Goal: Task Accomplishment & Management: Complete application form

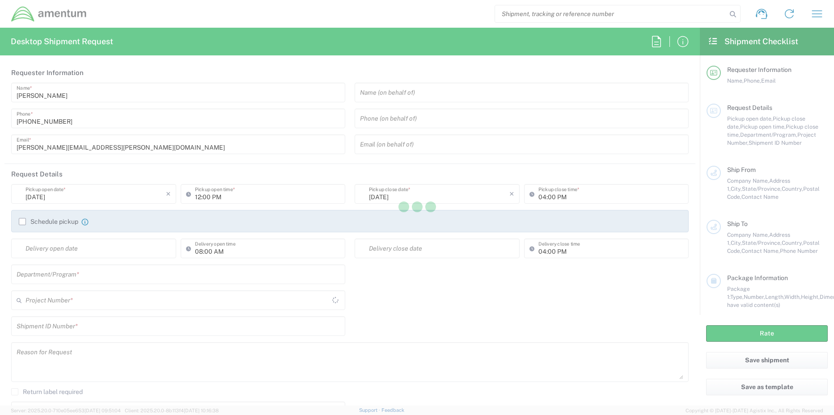
type input "[GEOGRAPHIC_DATA]"
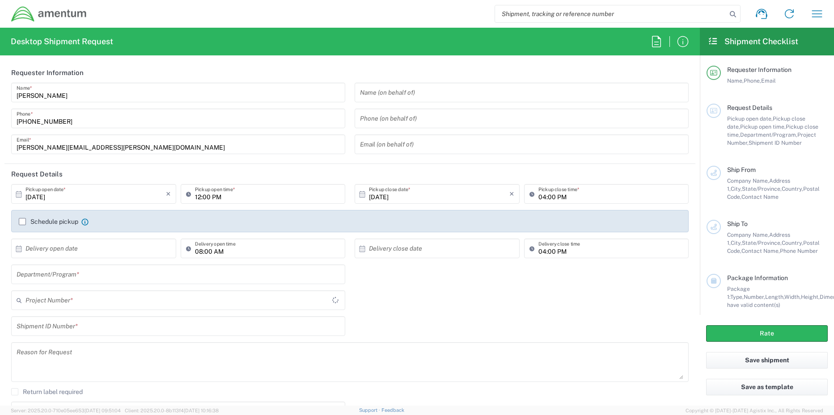
type input "TACLS"
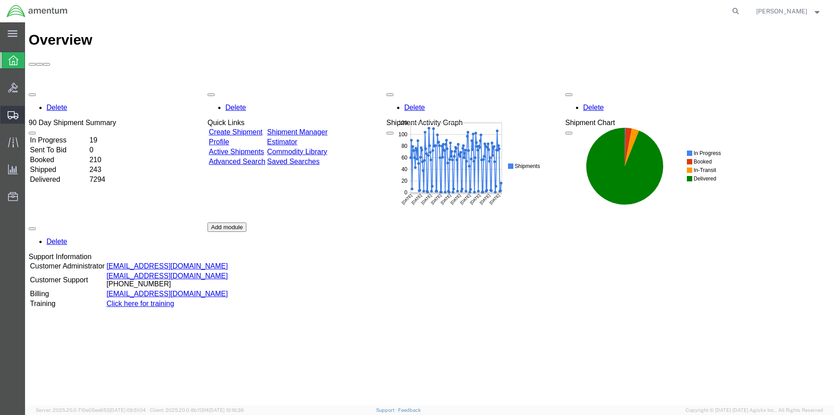
click at [0, 0] on span "Create Shipment" at bounding box center [0, 0] width 0 height 0
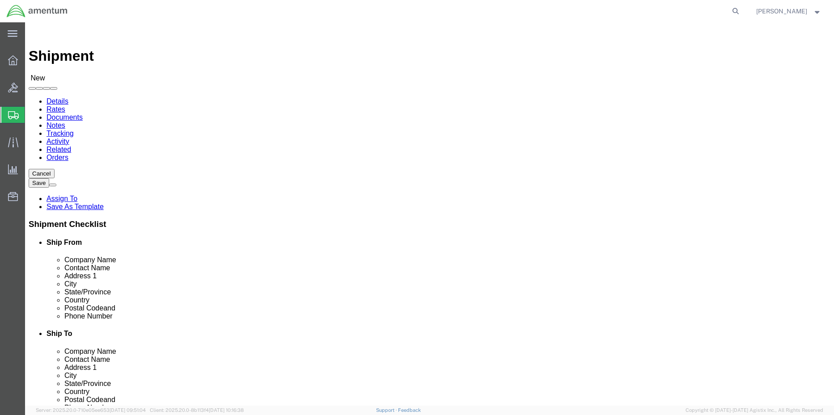
select select
click input "text"
type input "ATS"
type input "ELIJAH CUTTLE"
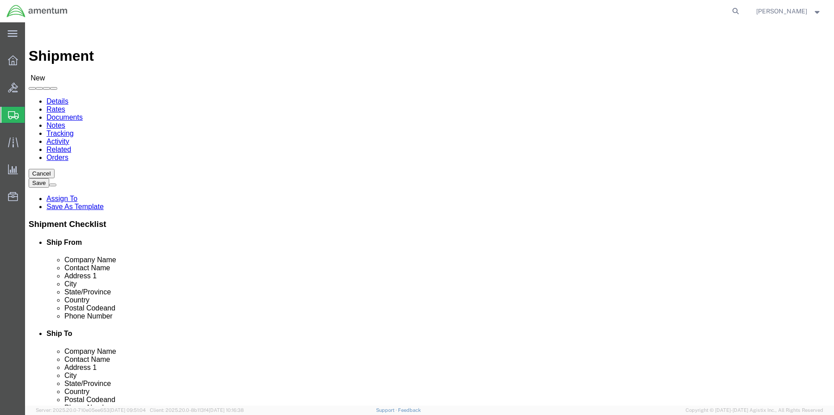
type input "1049 TRIAD COURT"
type input "MARIETTA"
type input "G"
type input "GE"
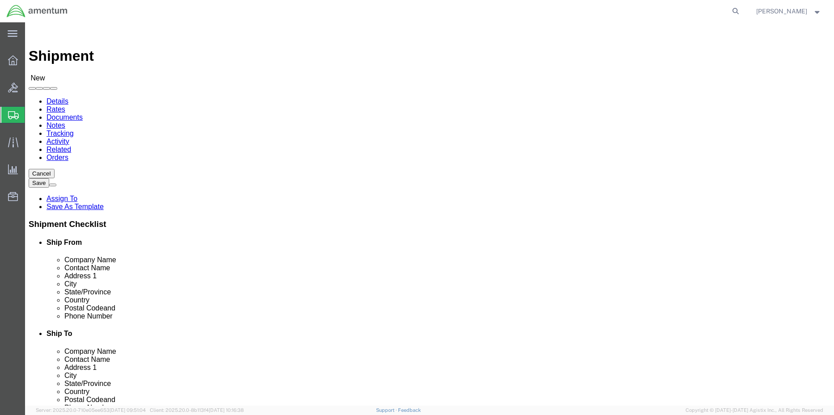
click input "text"
type input "30062"
type input "678-725-5784"
select select "MYPROFILE"
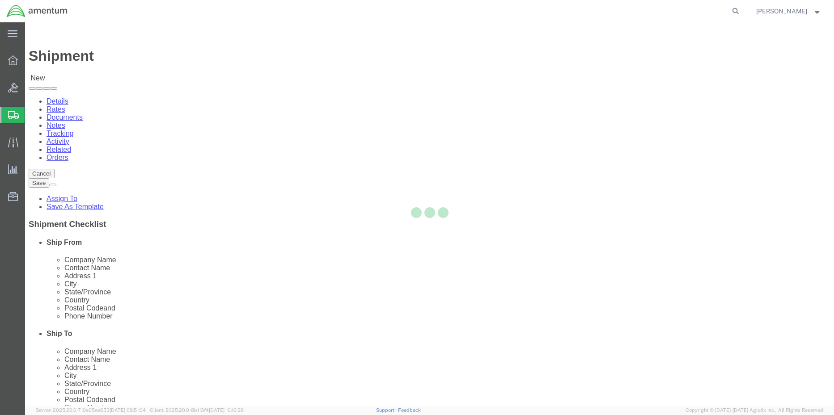
select select "TX"
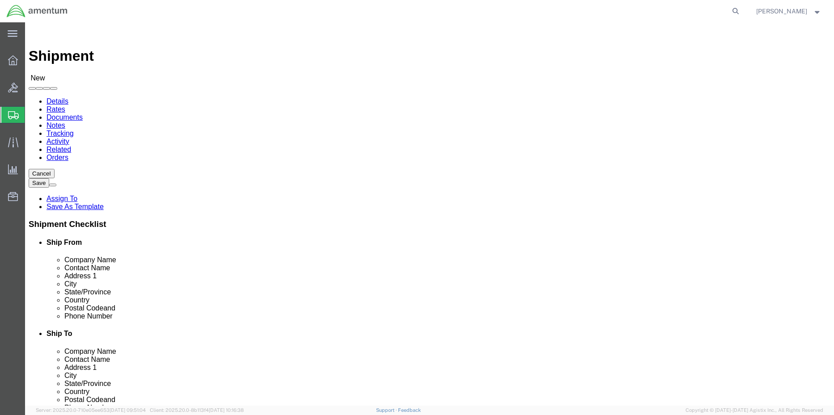
click input "checkbox"
checkbox input "false"
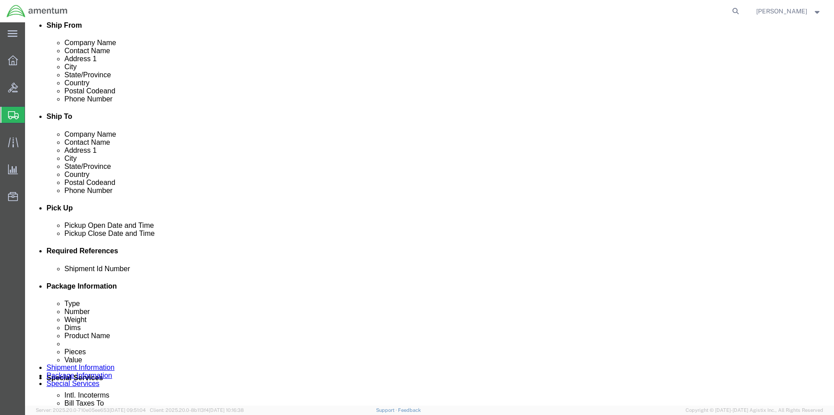
scroll to position [268, 0]
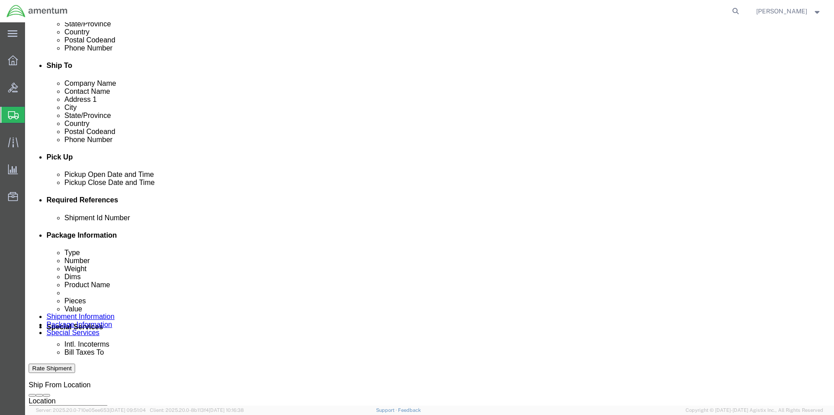
click input "text"
type input "4857.1.2103.00.00.00.000.FRE"
click link "Package Information"
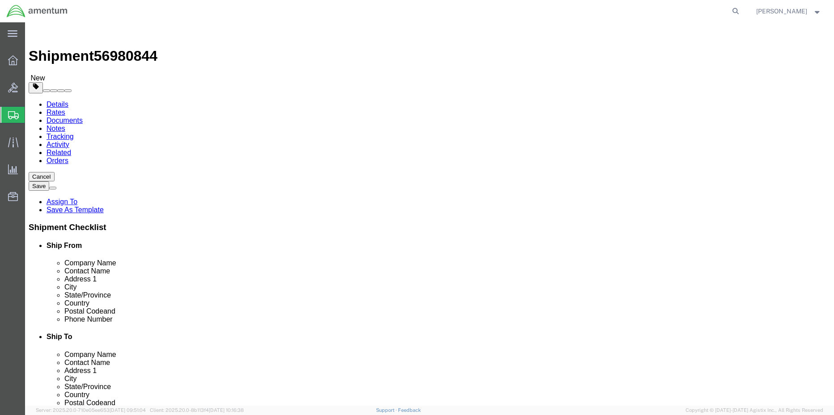
click select "Select BCK Boxes Bale(s) Basket(s) Bolt(s) Bottle(s) Buckets Bulk Bundle(s) Can…"
select select "PSNS"
click select "Select BCK Boxes Bale(s) Basket(s) Bolt(s) Bottle(s) Buckets Bulk Bundle(s) Can…"
click input "text"
type input "34"
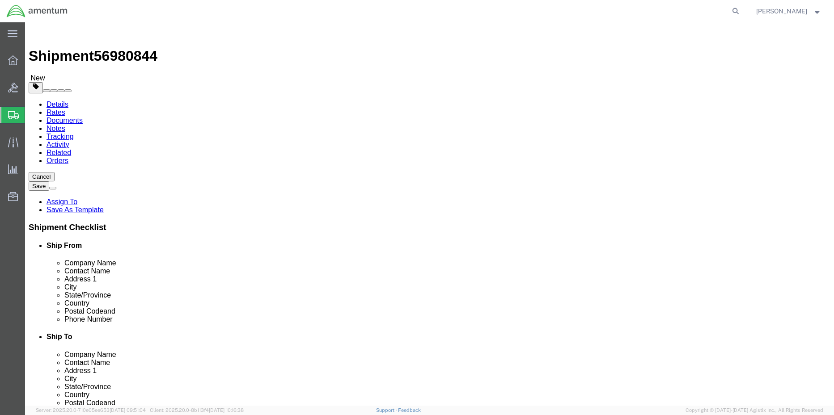
type input "34"
type input "36"
type input "145"
click div "Package Content # 1 1 x Pallet(s) Standard (Not Stackable) Package Type Select …"
click link "Add Content"
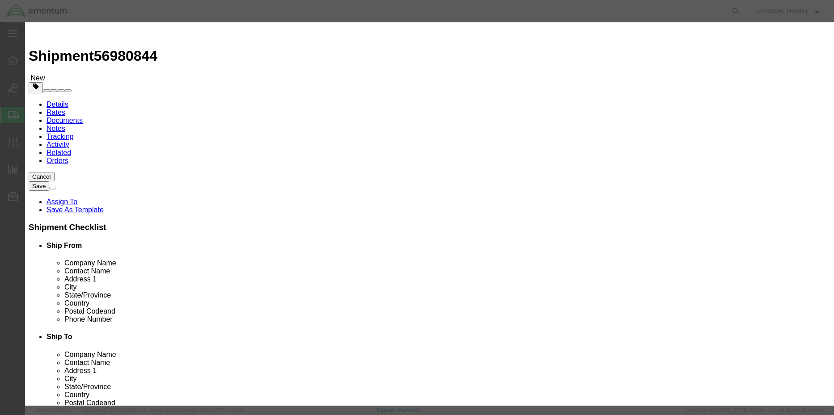
click input "text"
type input "JACKS"
type input "1"
type input "2500"
select select "USD"
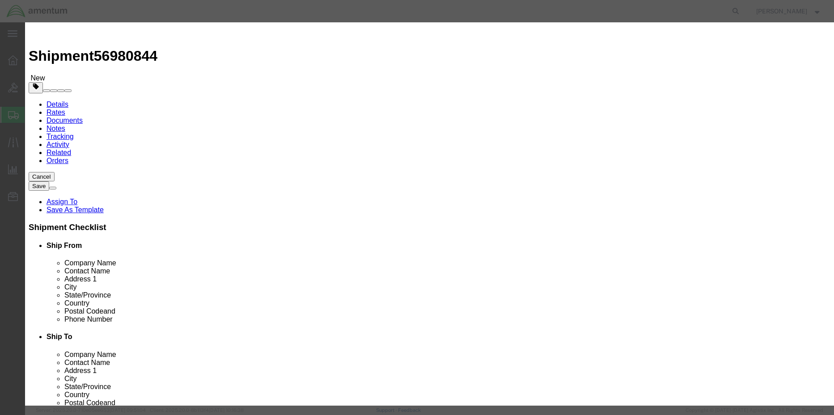
click button "Save & Close"
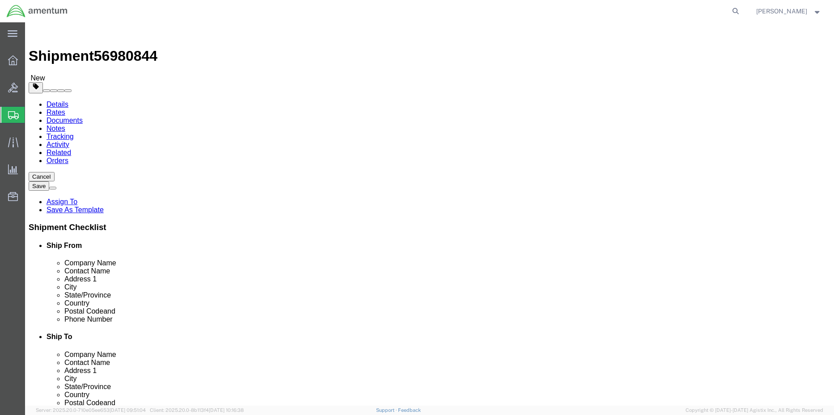
click span "button"
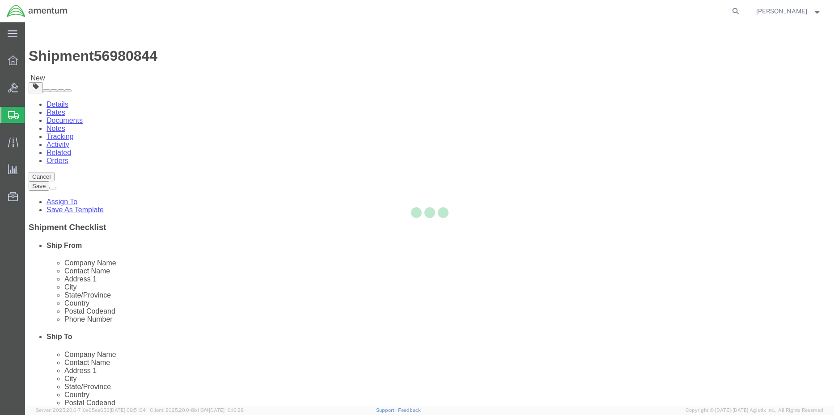
select select "PSNS"
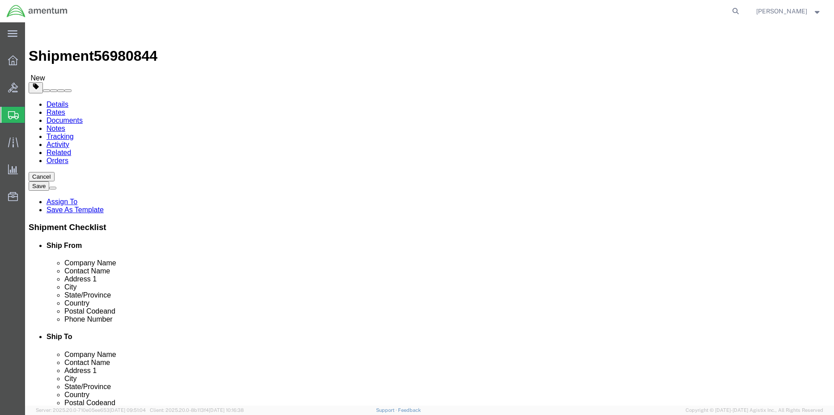
drag, startPoint x: 454, startPoint y: 214, endPoint x: 395, endPoint y: 203, distance: 60.1
click div "Dimensions Length 34.00 x Width 34.00 x Height 36.00 Select cm ft in"
type input "40"
type input "4"
type input "270"
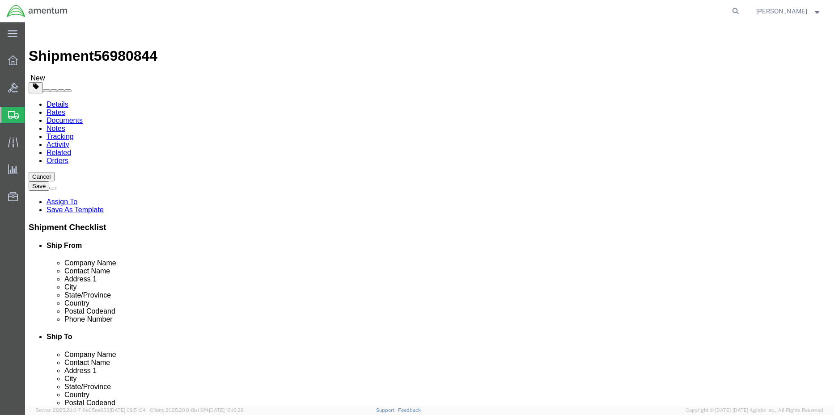
type input "40"
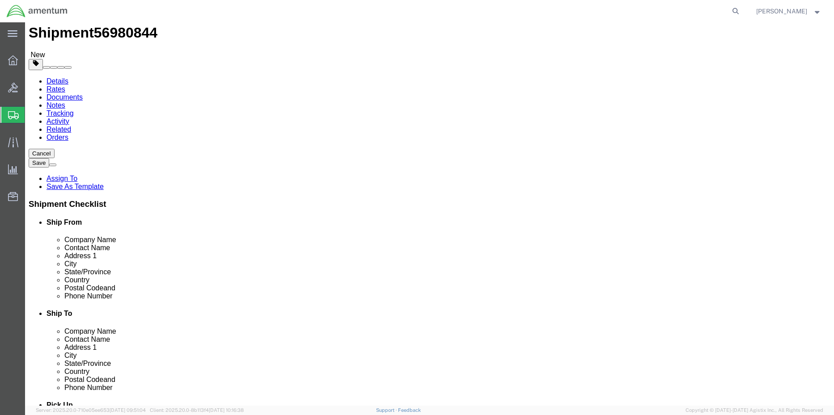
scroll to position [45, 0]
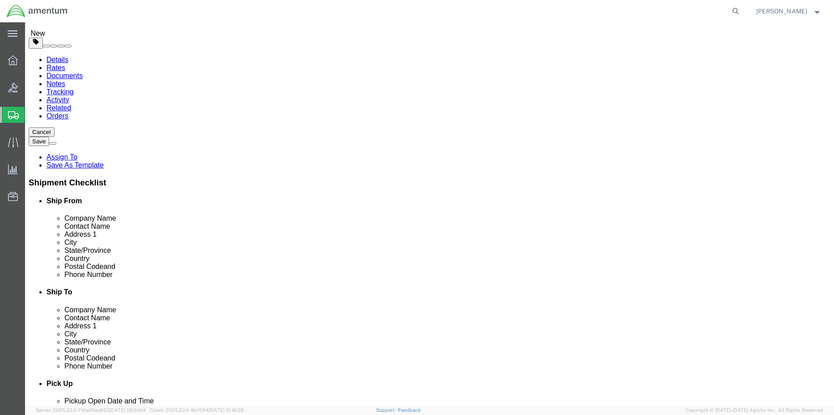
click link "Shipment Information"
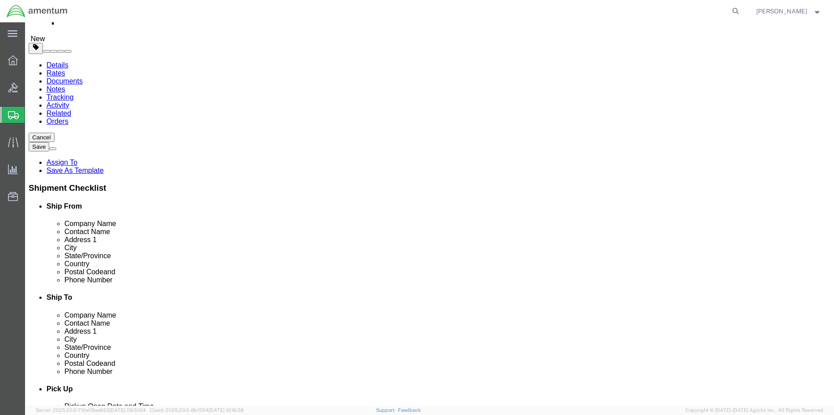
scroll to position [89, 0]
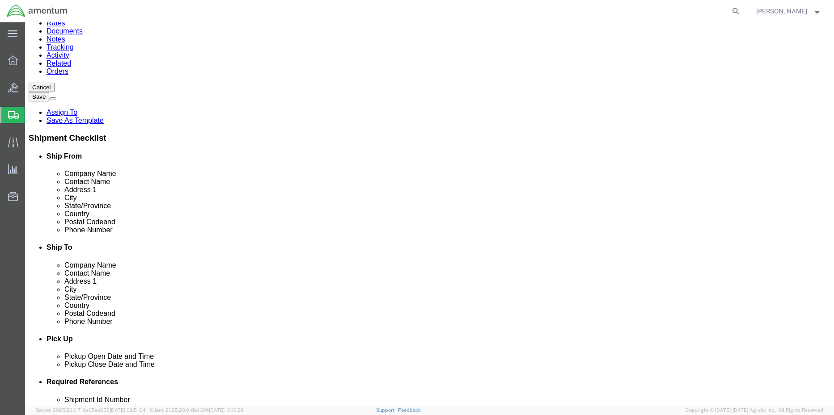
click button "Rate Shipment"
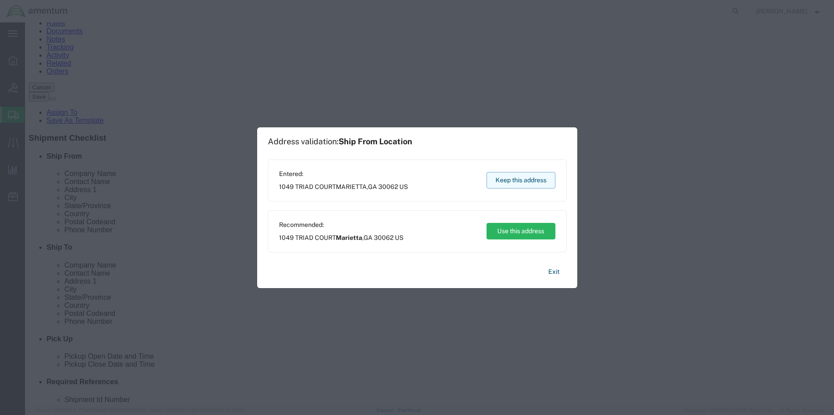
click at [528, 177] on button "Keep this address" at bounding box center [520, 180] width 69 height 17
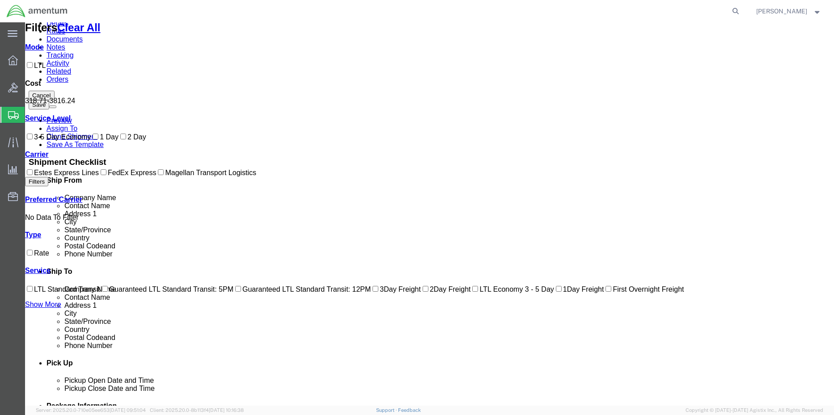
scroll to position [0, 0]
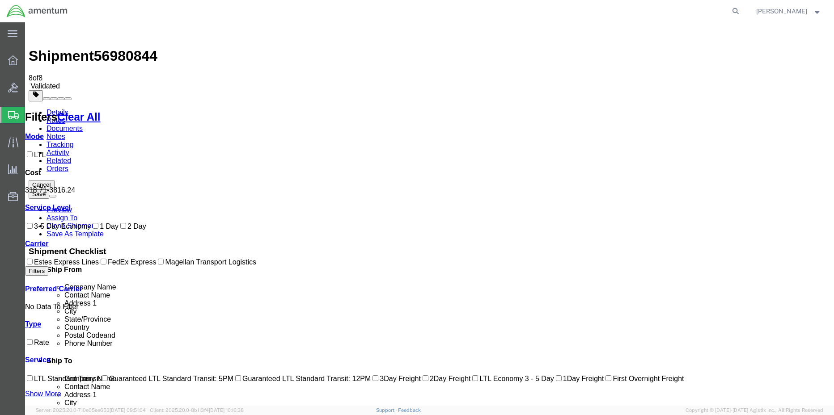
click at [101, 265] on input "FedEx Express" at bounding box center [104, 262] width 6 height 6
checkbox input "false"
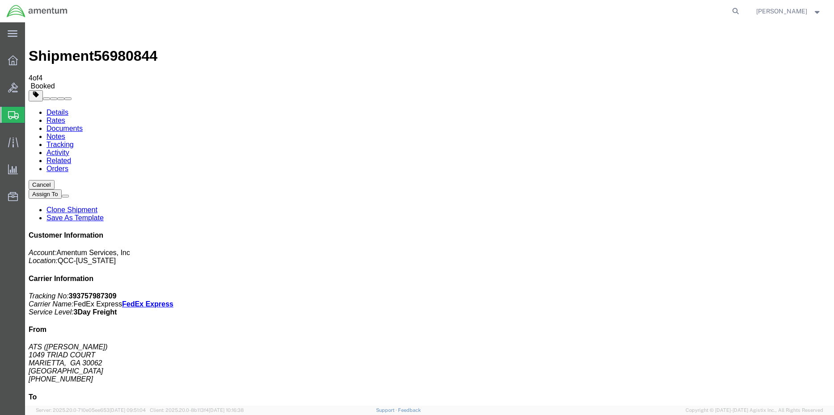
click at [55, 109] on link "Details" at bounding box center [57, 113] width 22 height 8
click span "button"
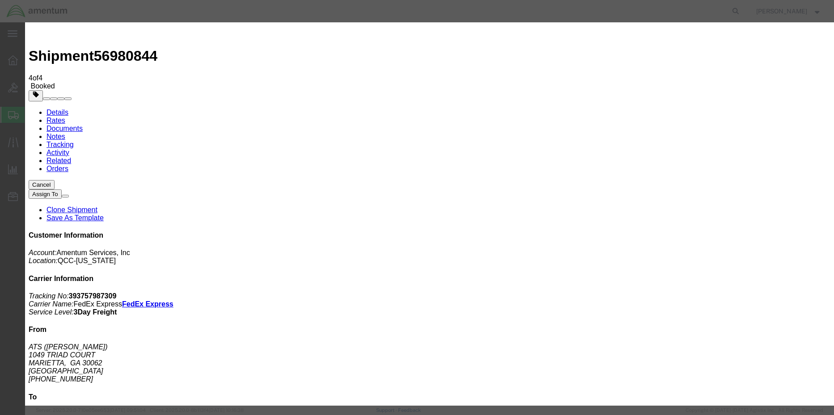
click div "Sep 30 2025 1:00 PM"
drag, startPoint x: 343, startPoint y: 247, endPoint x: 283, endPoint y: 248, distance: 59.5
click div "Edit Date and Time Pickup Date: Pickup Start Date Pickup Start Time Pickup Open…"
type input "4:30 PM"
click button "Apply"
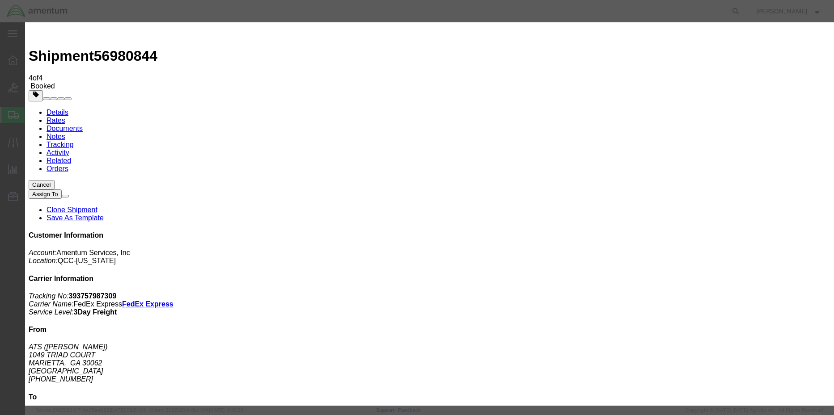
click button "Save"
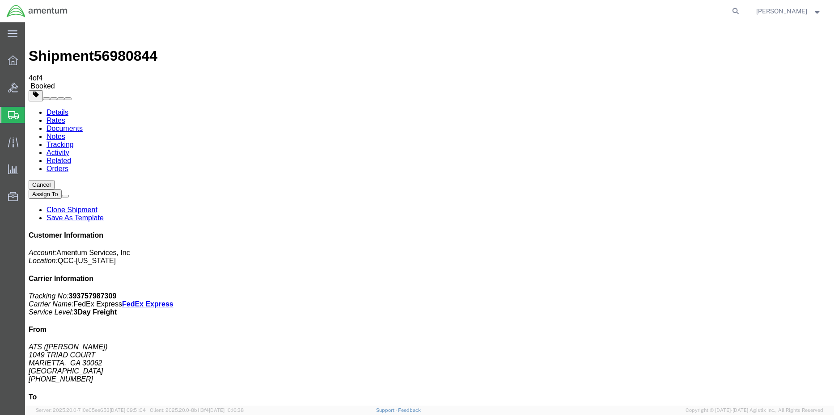
click button "Close"
click link "Schedule pickup request"
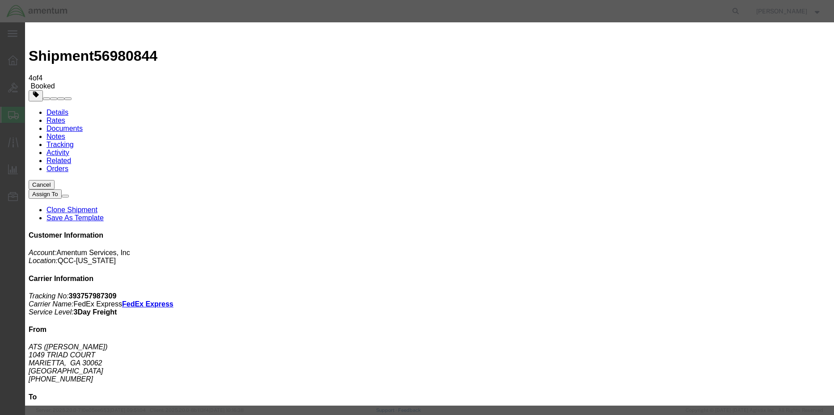
click button "Close"
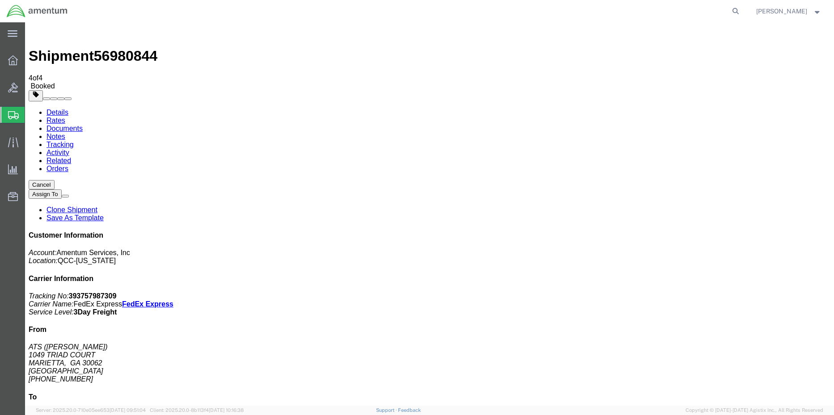
click span "button"
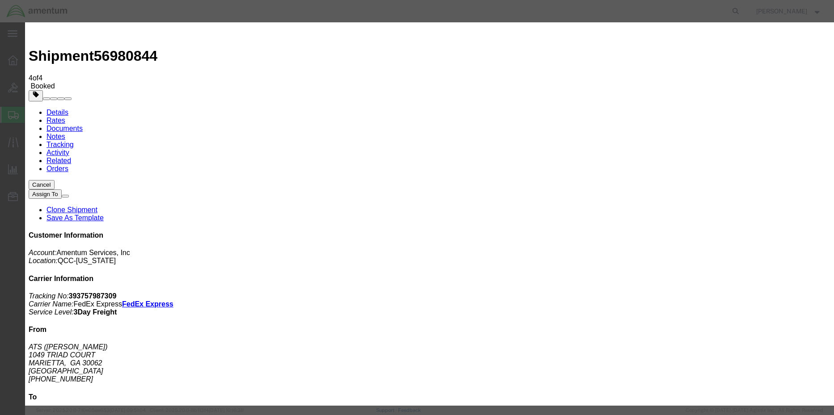
click button
click div
drag, startPoint x: 338, startPoint y: 251, endPoint x: 295, endPoint y: 249, distance: 43.8
click div "Close Time 4:30 PM Sep 30 2025 4:30 PM - Sep 30 2025 4:30 PM Cancel Apply"
type input "M"
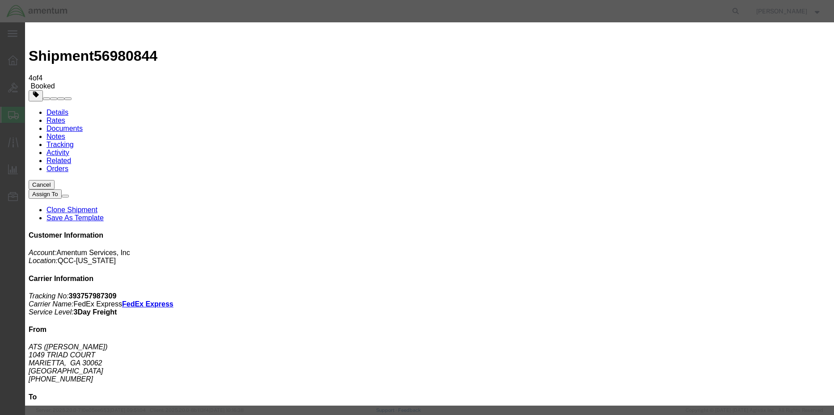
type input "5:00 PM"
click button "Apply"
click button "Save"
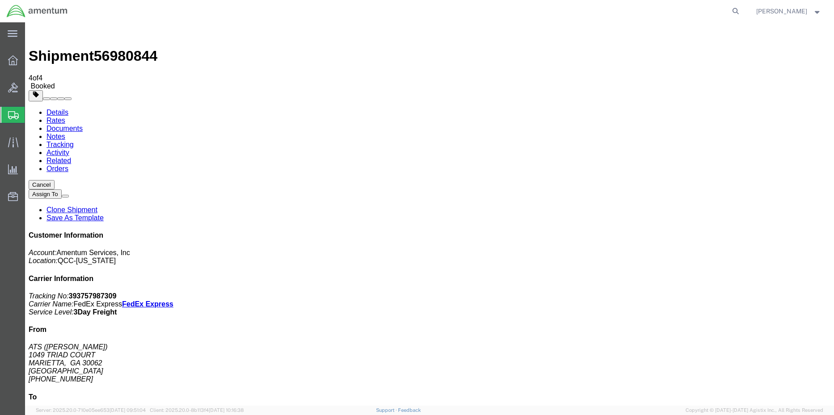
click button "Close"
click link "Schedule pickup request"
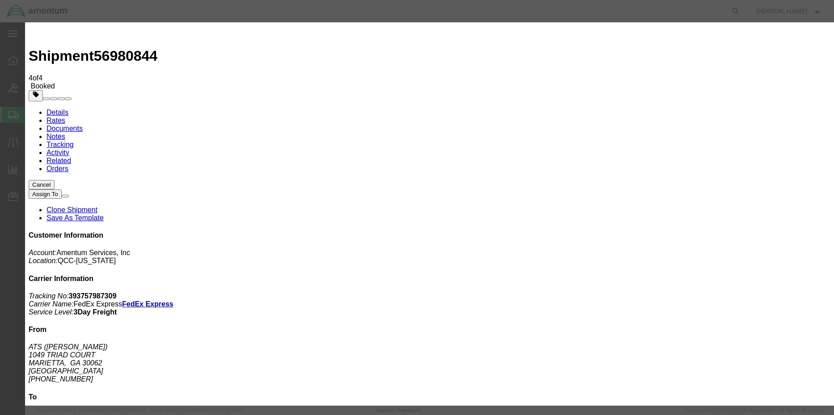
click button "Close"
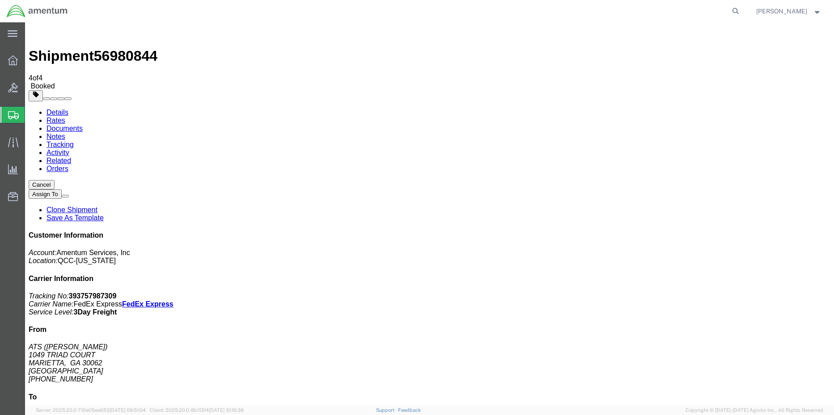
click span "button"
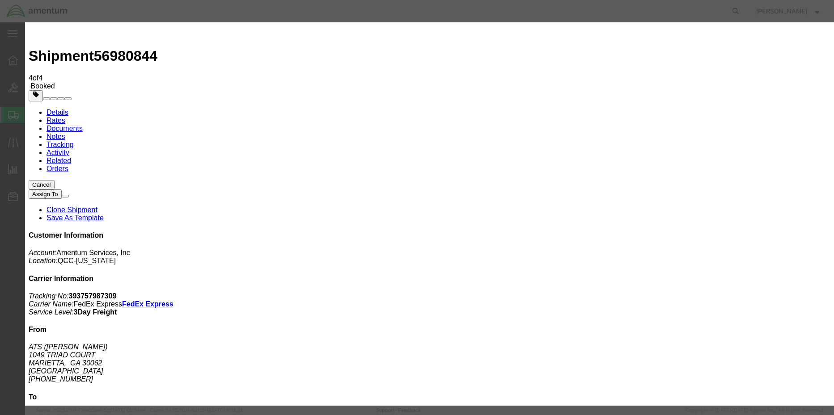
click div "Sep 30 2025 12:00 PM"
click input "12:00 PM"
type input "1"
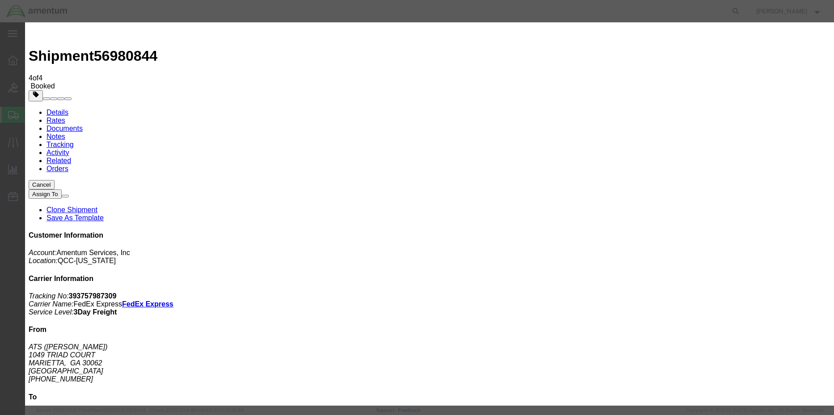
type input "1000"
type input "10:00 AM"
click button "Apply"
click div "Oct 01 2025 11:00 AM"
drag, startPoint x: 343, startPoint y: 247, endPoint x: 244, endPoint y: 249, distance: 99.7
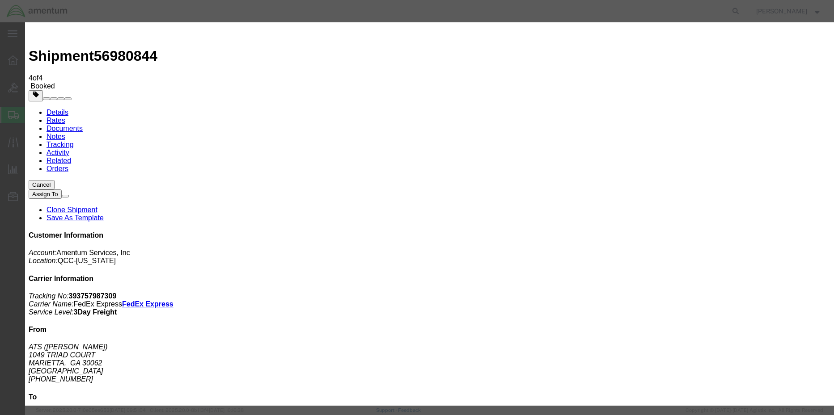
click div "Edit Date and Time Pickup Date: Pickup Start Date Pickup Start Time Pickup Open…"
type input "4:00 PM"
click button "Apply"
click button "Save"
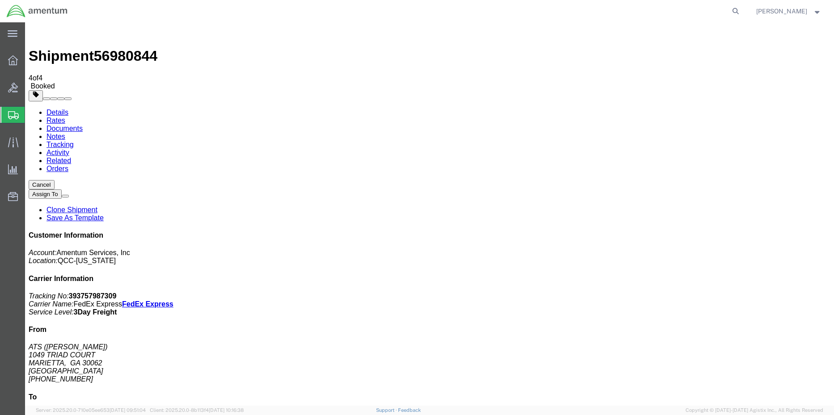
click button "Close"
drag, startPoint x: 429, startPoint y: 109, endPoint x: 322, endPoint y: 111, distance: 107.3
click div "Pickup & Delivery Dates 10/01/2025 10:00 - 10/01/2025 16:00 Pickup request numb…"
drag, startPoint x: 326, startPoint y: 110, endPoint x: 332, endPoint y: 109, distance: 6.0
click div "Ship From ATS (ELIJAH CUTTLE) 1049 TRIAD COURT MARIETTA, GA 30062 United States…"
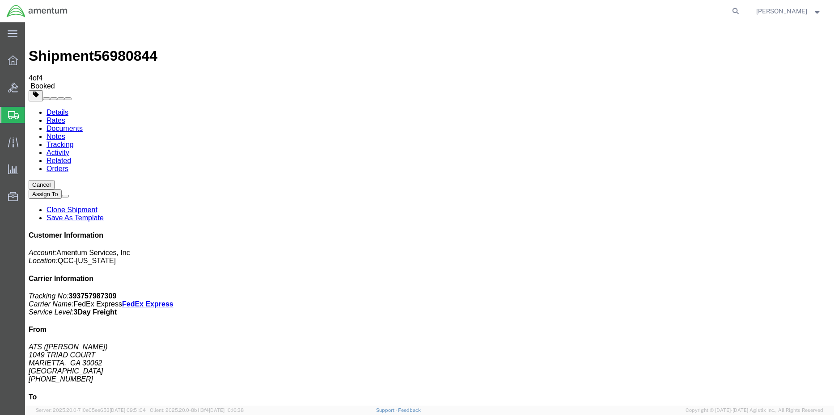
copy p "Pickup request number: ATLRT3002"
